Goal: Task Accomplishment & Management: Manage account settings

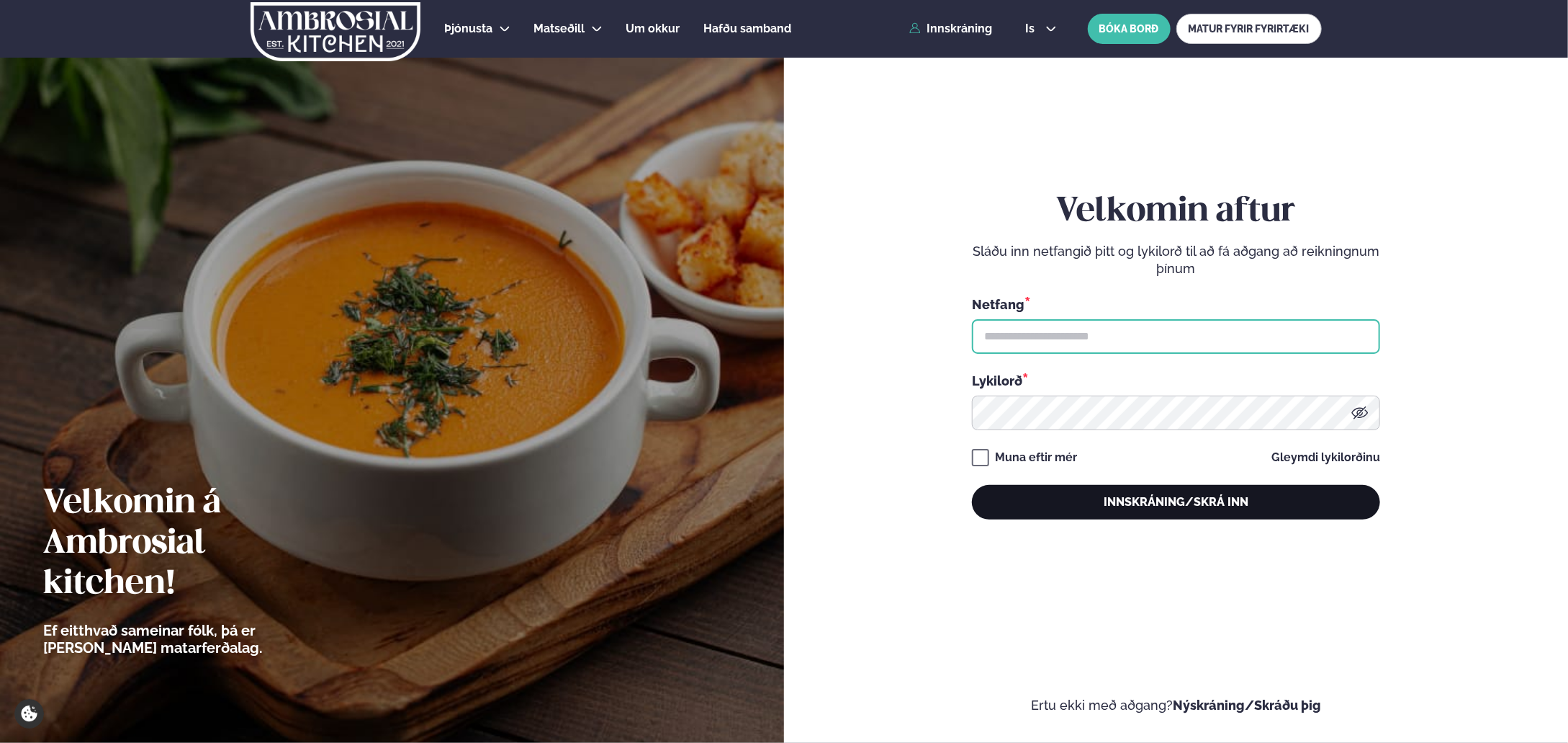
type input "**********"
click at [1139, 503] on button "Innskráning/Skrá inn" at bounding box center [1176, 502] width 408 height 34
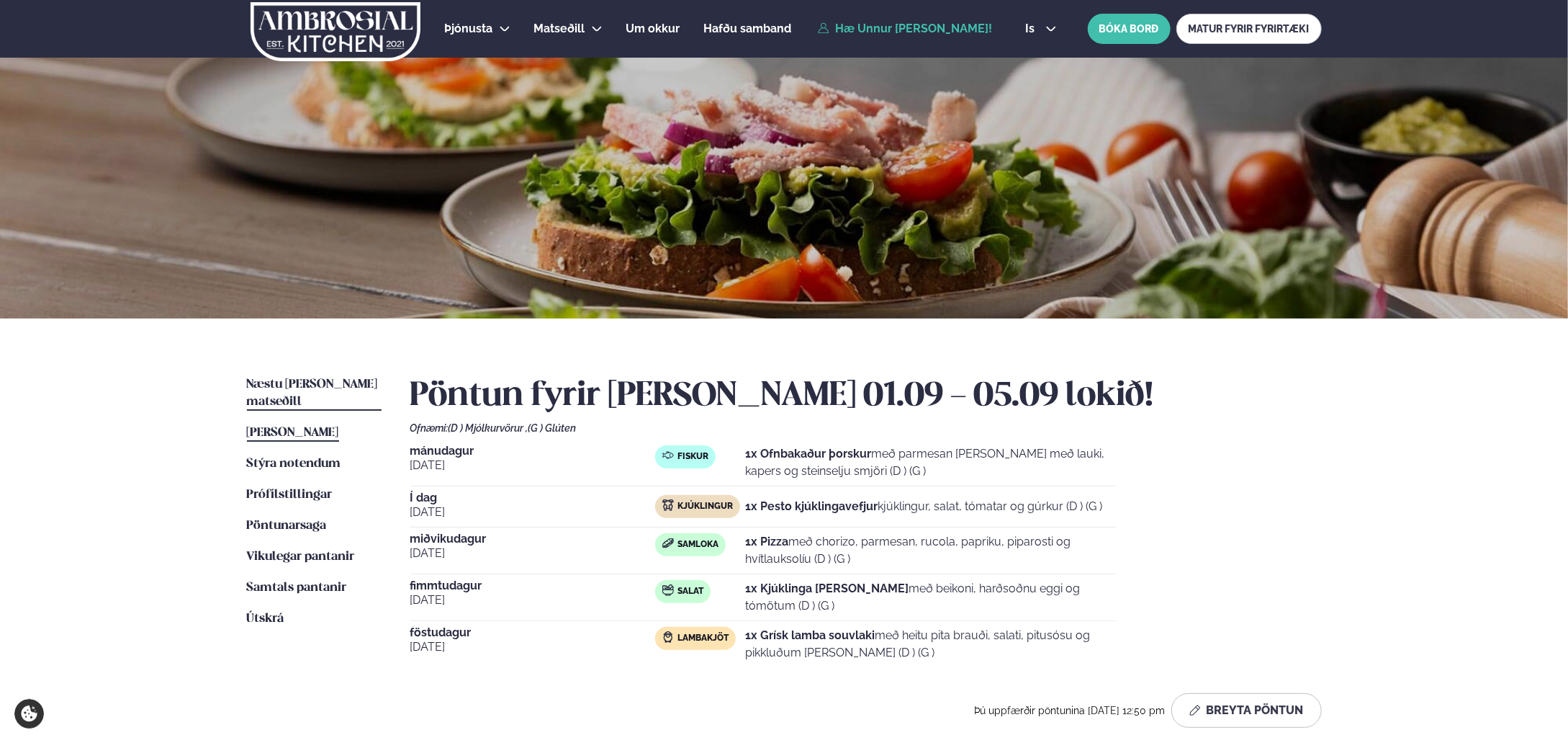
click at [322, 381] on span "Næstu [PERSON_NAME] matseðill" at bounding box center [312, 393] width 131 height 29
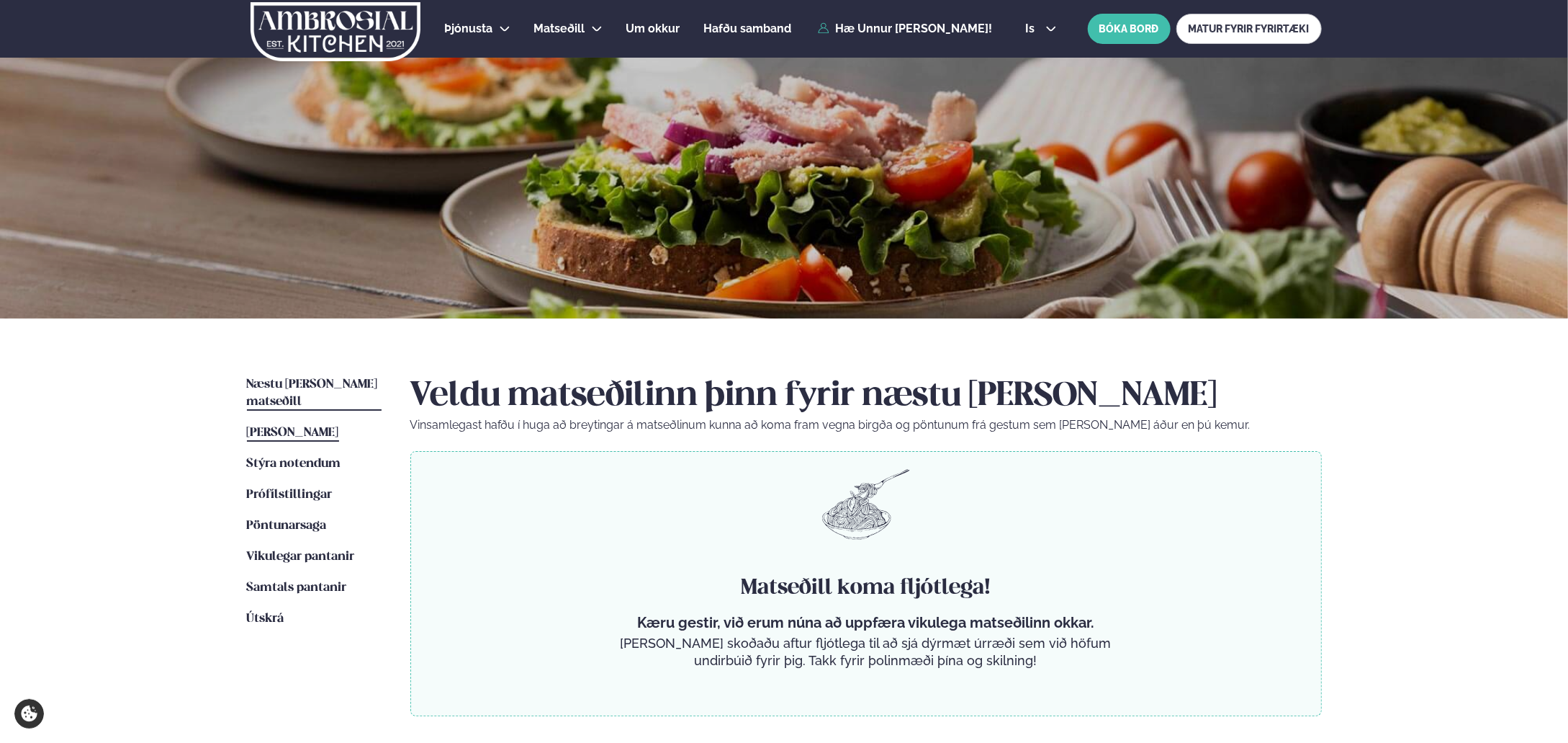
click at [298, 427] on span "[PERSON_NAME]" at bounding box center [293, 432] width 92 height 12
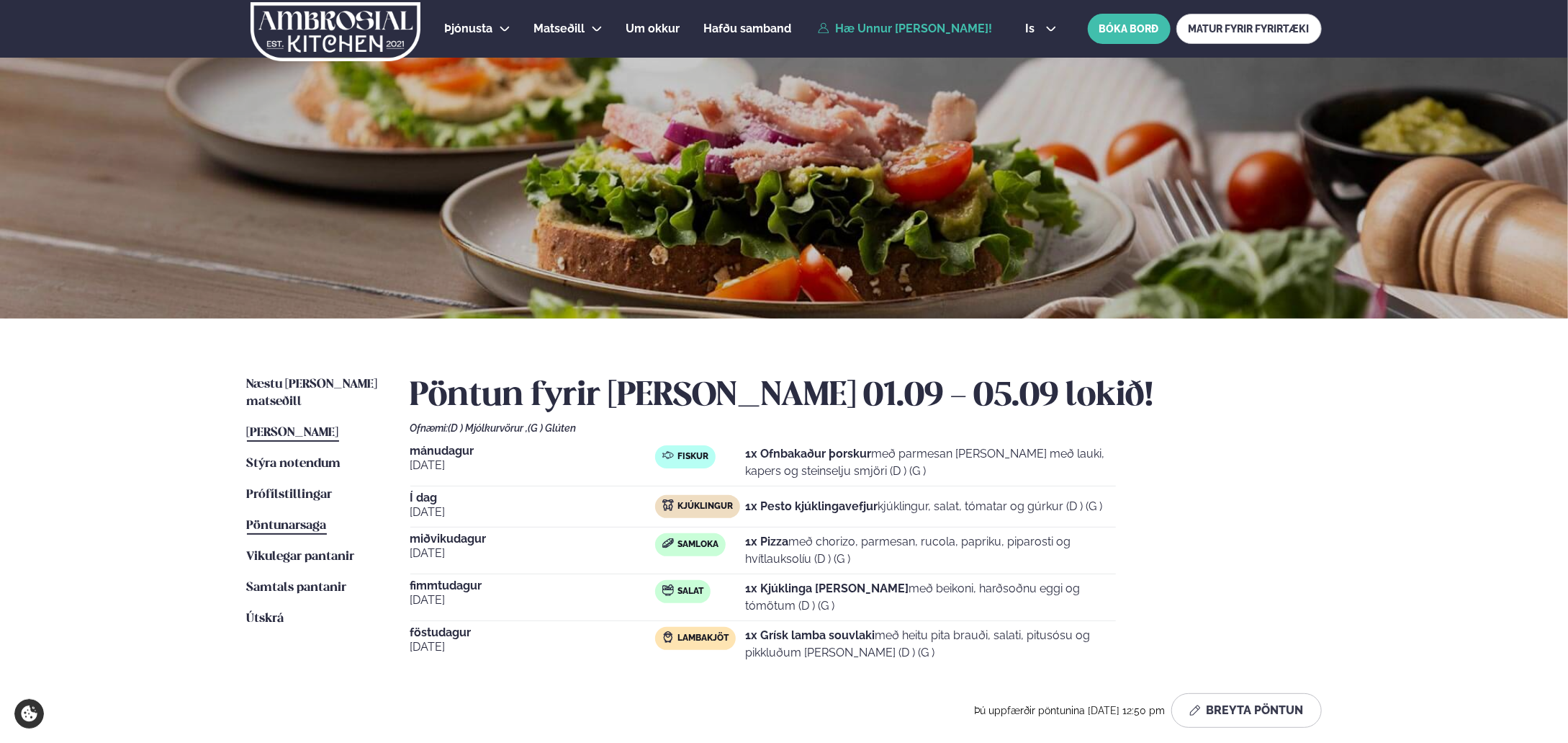
click at [289, 519] on span "Pöntunarsaga" at bounding box center [287, 525] width 80 height 12
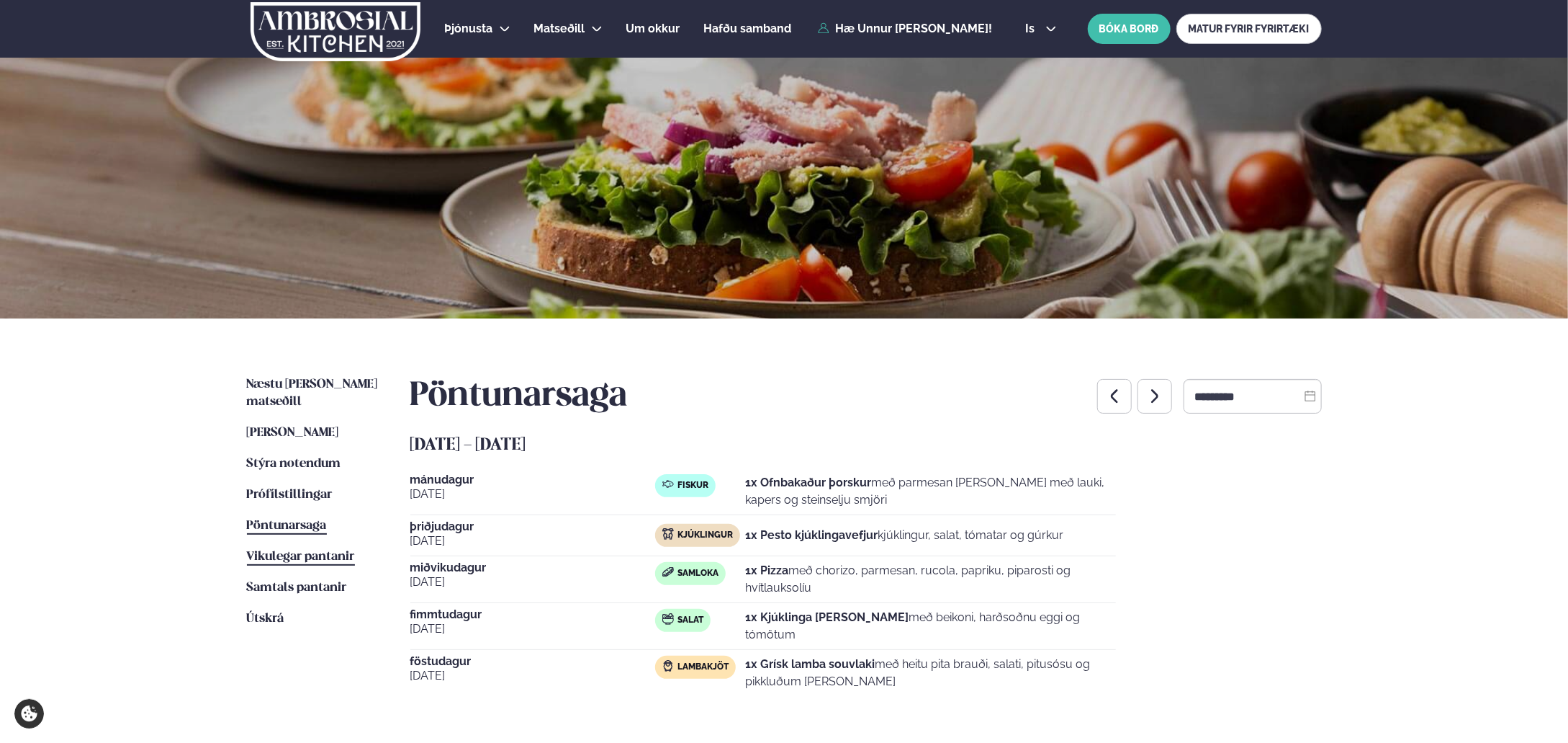
click at [296, 550] on span "Vikulegar pantanir" at bounding box center [301, 556] width 108 height 12
